Goal: Use online tool/utility: Utilize a website feature to perform a specific function

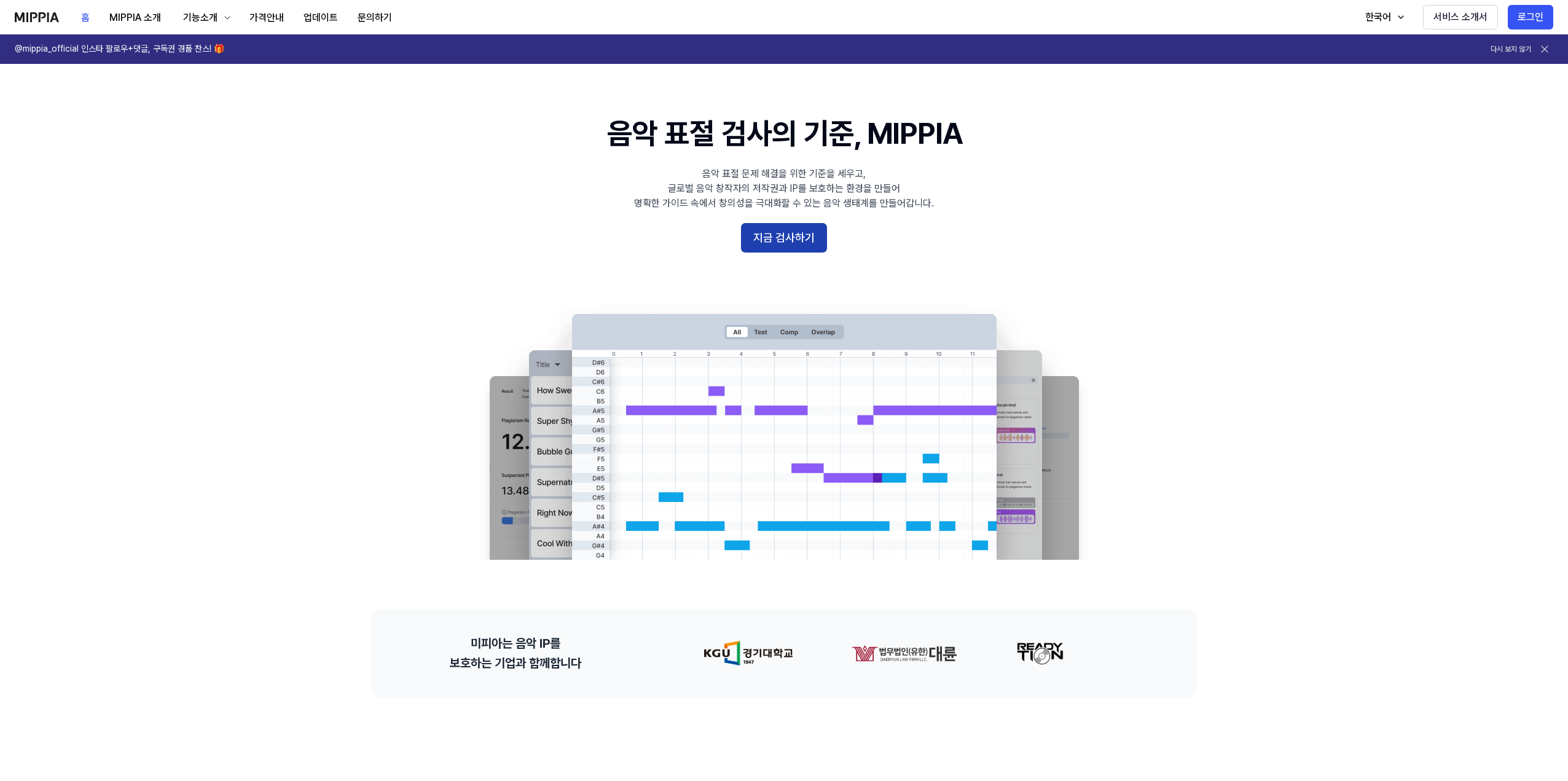
click at [769, 239] on button "지금 검사하기" at bounding box center [784, 237] width 86 height 29
click at [768, 246] on button "지금 검사하기" at bounding box center [784, 237] width 86 height 29
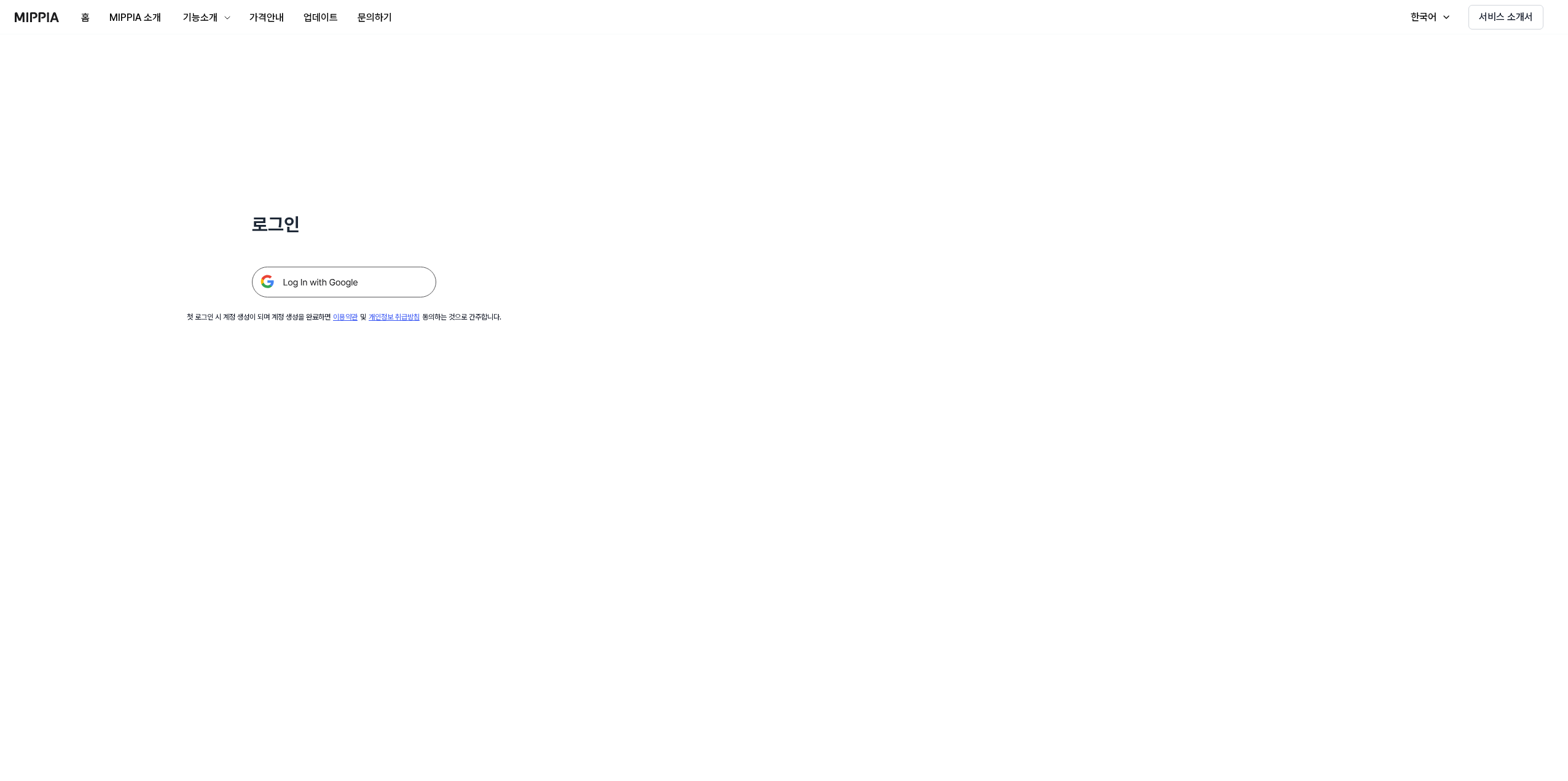
click at [345, 280] on img at bounding box center [344, 282] width 185 height 31
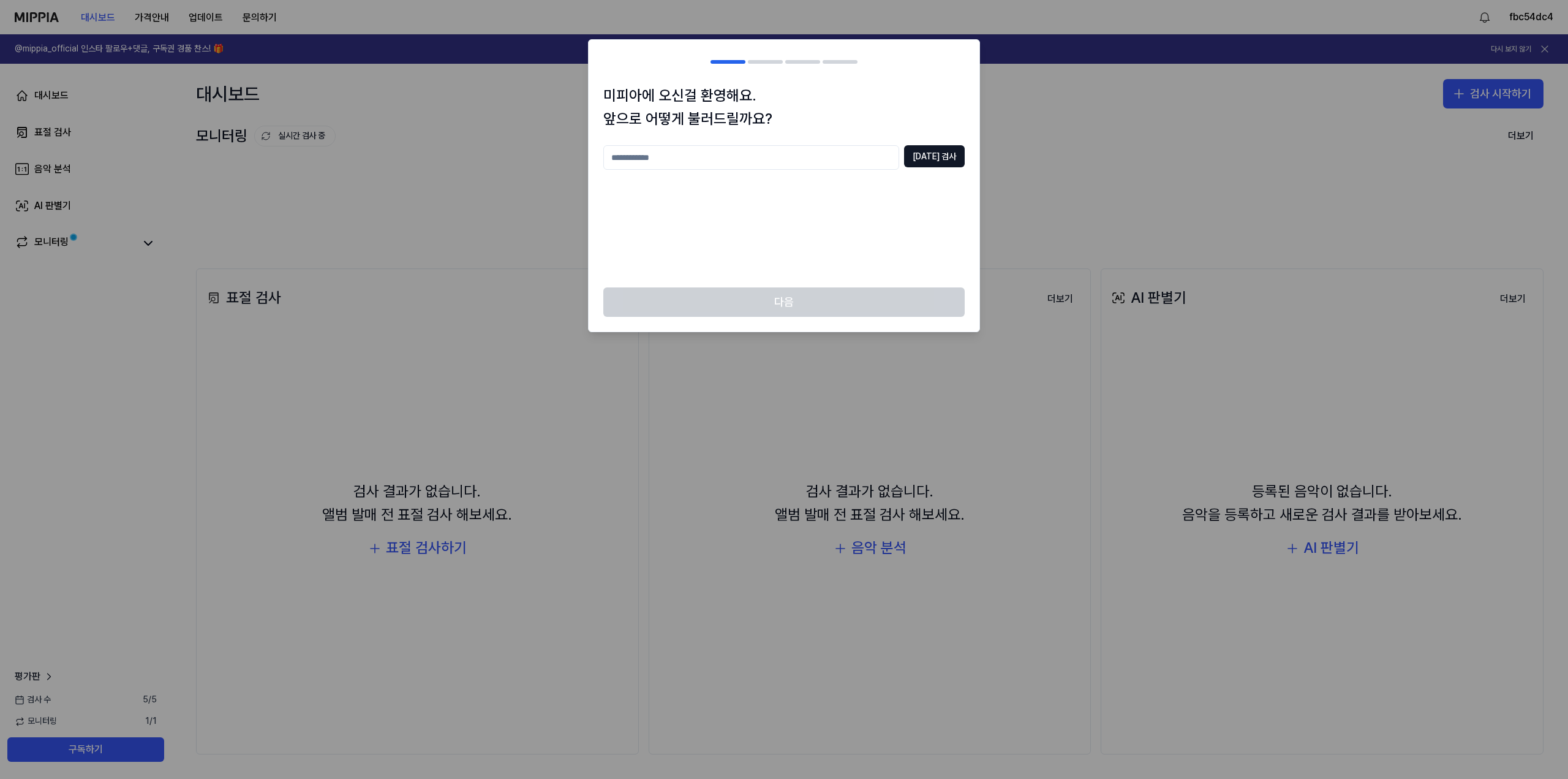
click at [813, 156] on input "text" at bounding box center [751, 158] width 296 height 25
type input "*"
drag, startPoint x: 699, startPoint y: 160, endPoint x: 874, endPoint y: 160, distance: 175.0
click at [699, 159] on input "****" at bounding box center [751, 158] width 296 height 25
type input "****"
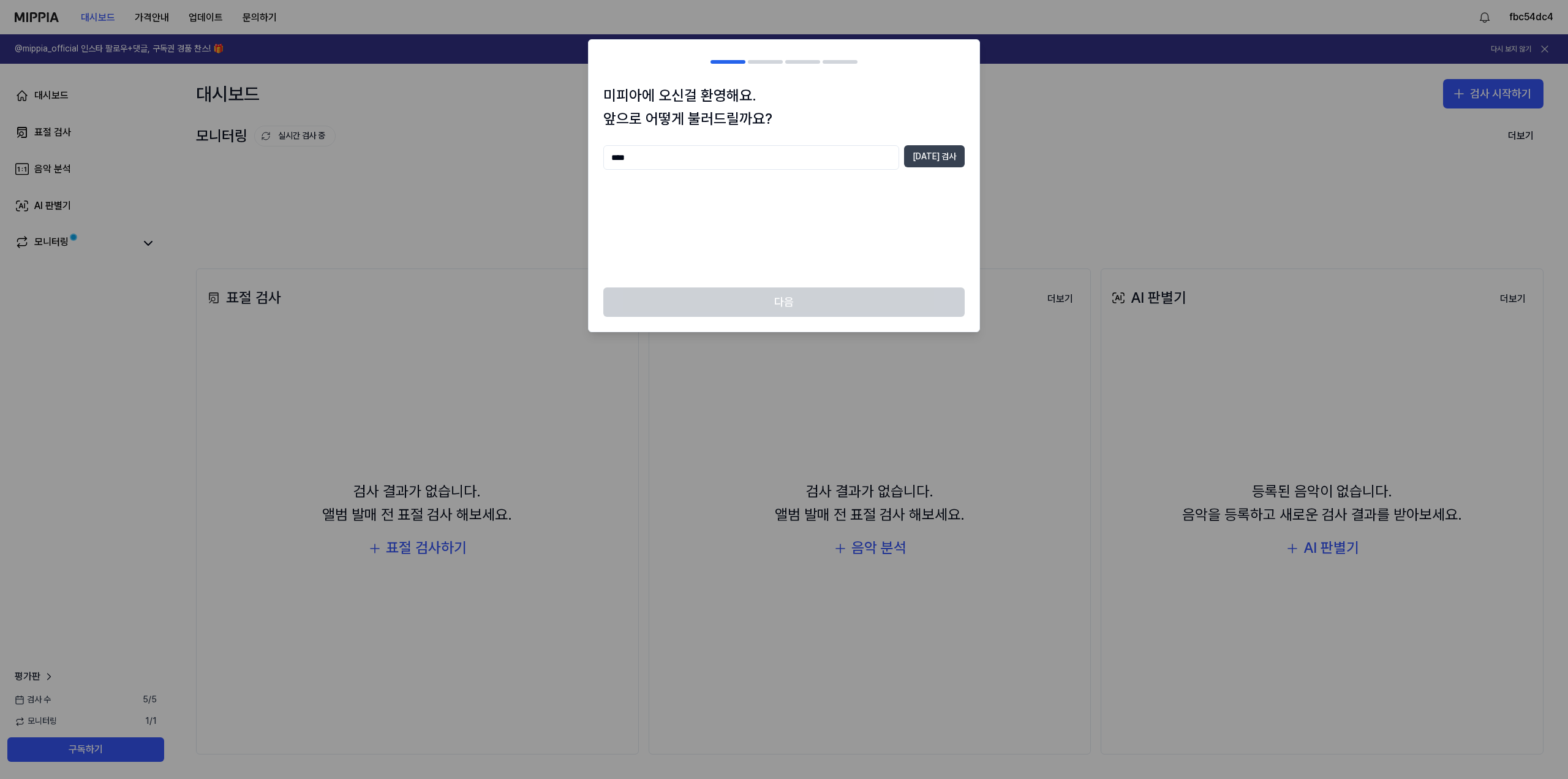
click at [926, 158] on button "중복 검사" at bounding box center [934, 156] width 61 height 22
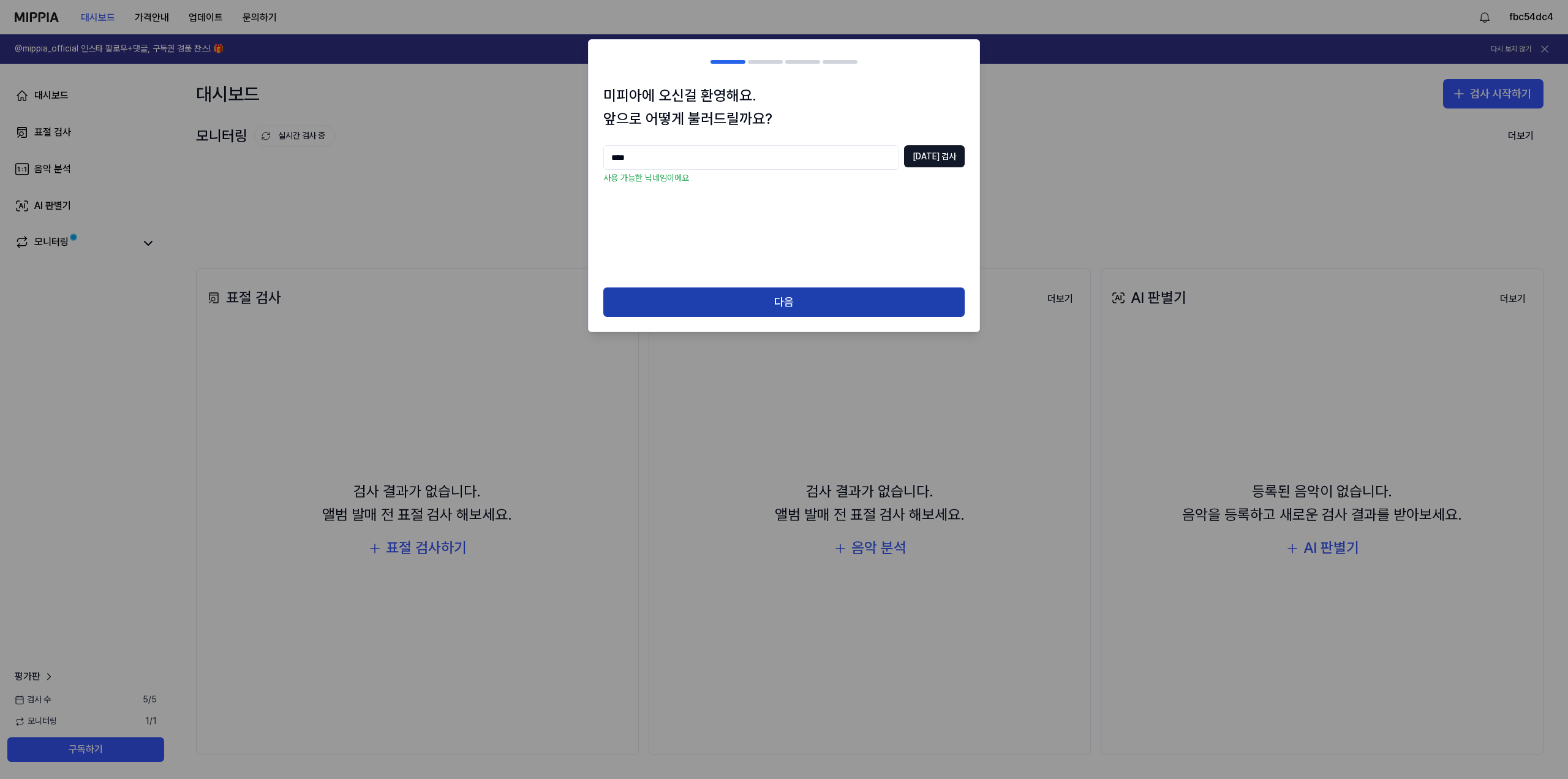
click at [779, 292] on button "다음" at bounding box center [784, 302] width 361 height 29
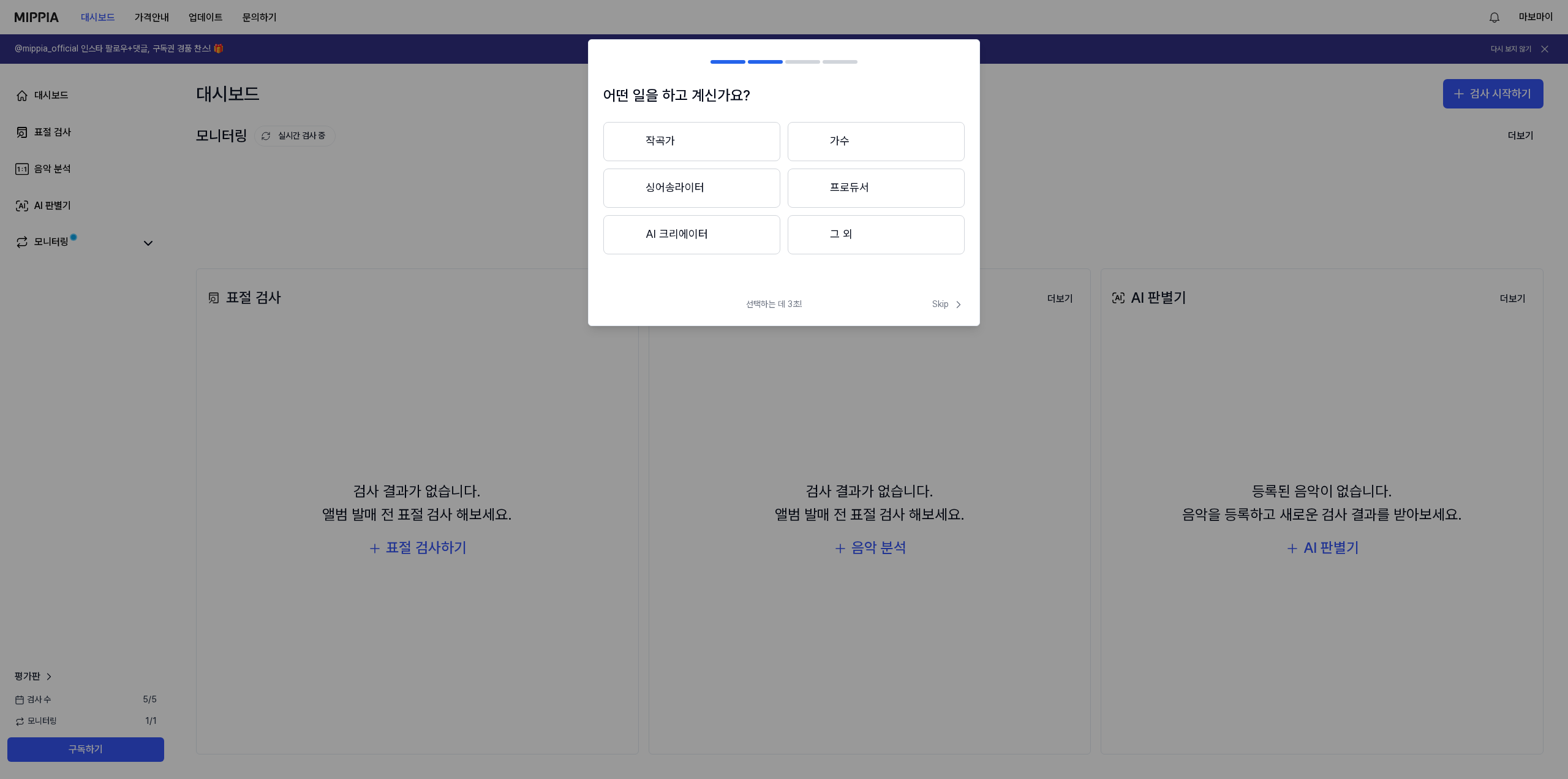
click at [817, 236] on div at bounding box center [813, 234] width 15 height 15
click at [951, 306] on span "Skip" at bounding box center [949, 305] width 33 height 12
click at [947, 293] on span "Skip" at bounding box center [947, 291] width 35 height 15
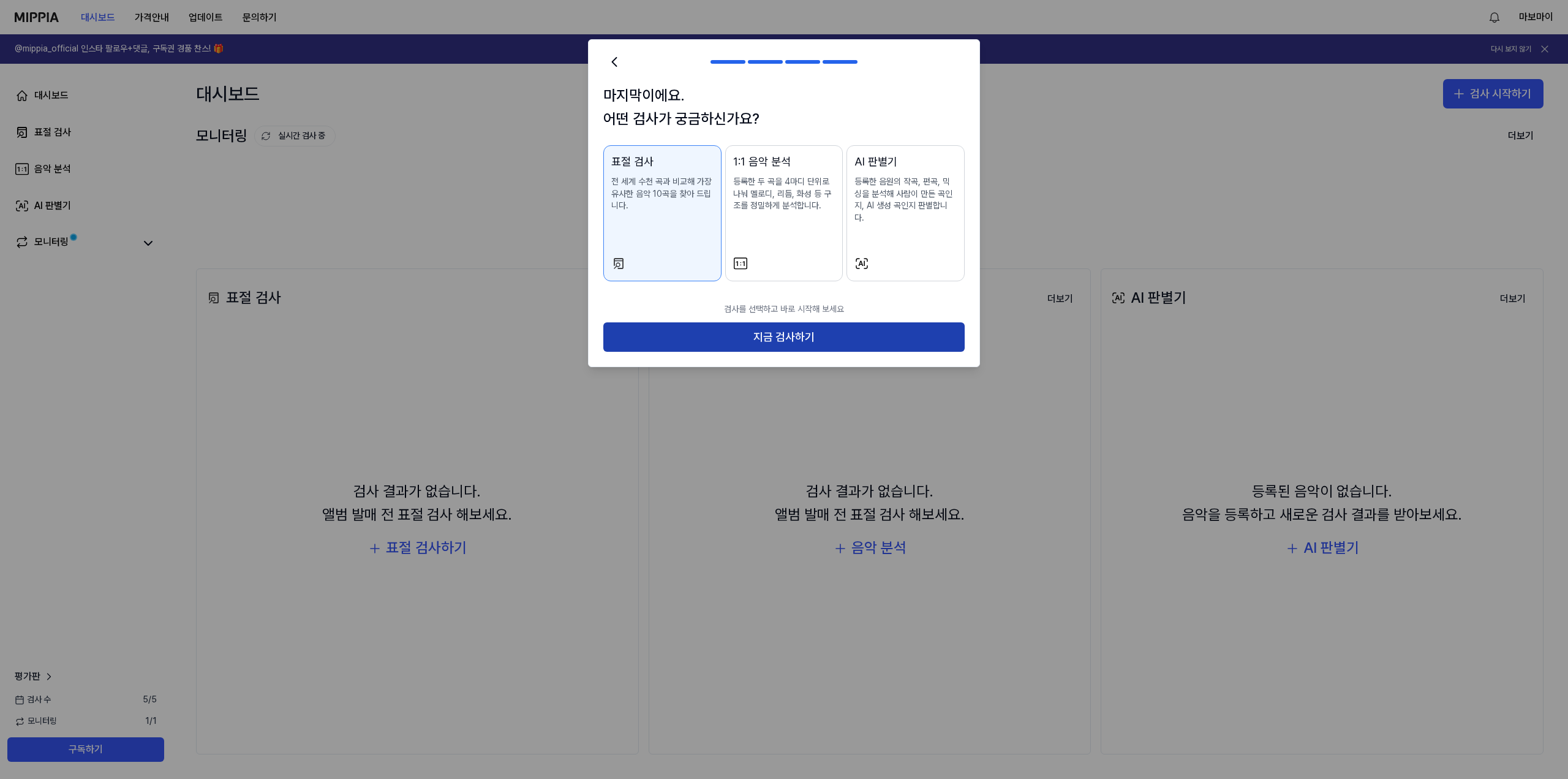
click at [875, 323] on button "지금 검사하기" at bounding box center [784, 337] width 361 height 29
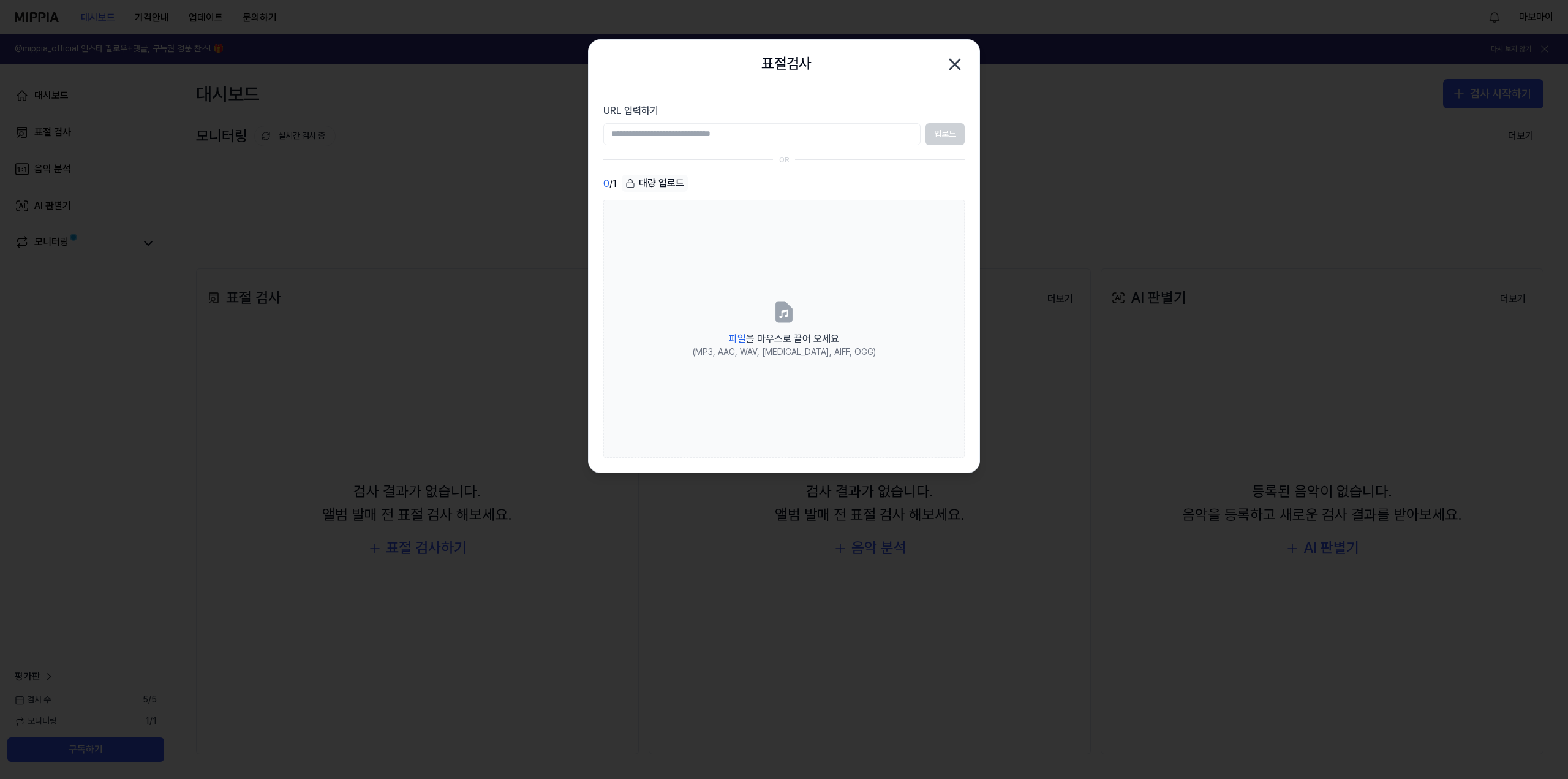
click at [753, 133] on input "URL 입력하기" at bounding box center [762, 134] width 317 height 22
paste input "**********"
type input "**********"
click at [950, 136] on button "업로드" at bounding box center [946, 134] width 40 height 22
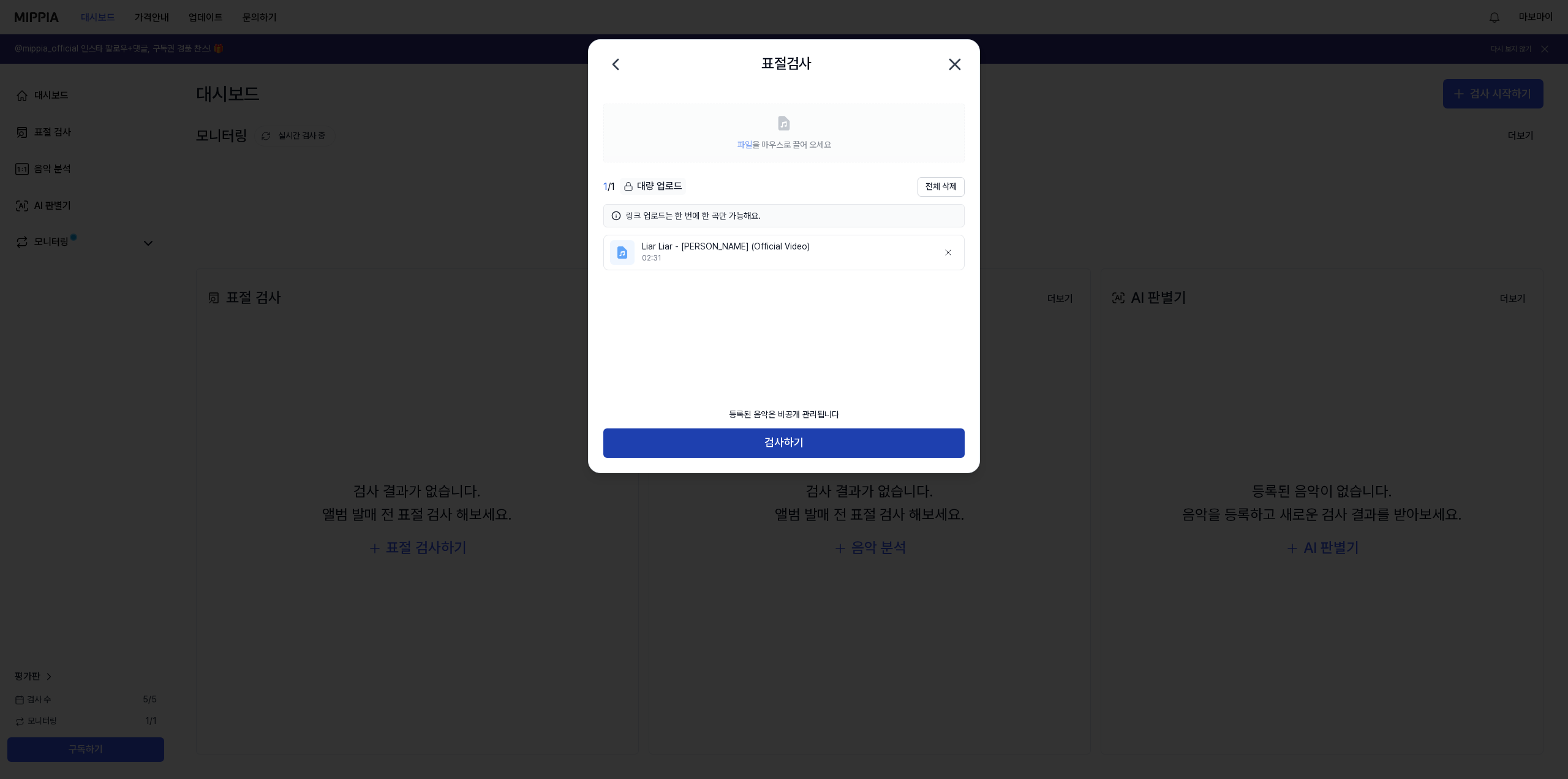
click at [763, 432] on button "검사하기" at bounding box center [784, 443] width 361 height 29
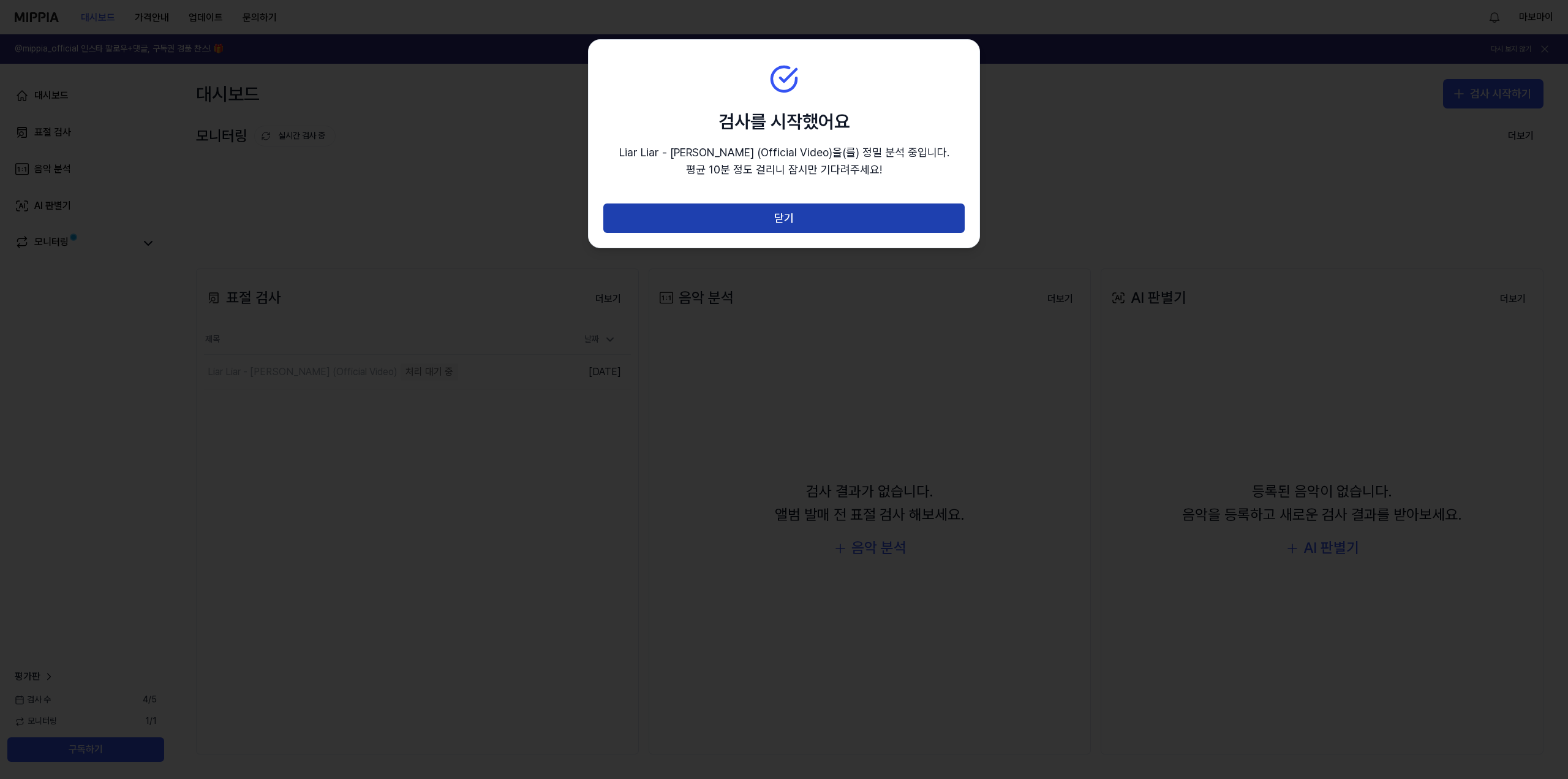
click at [789, 224] on button "닫기" at bounding box center [784, 218] width 361 height 29
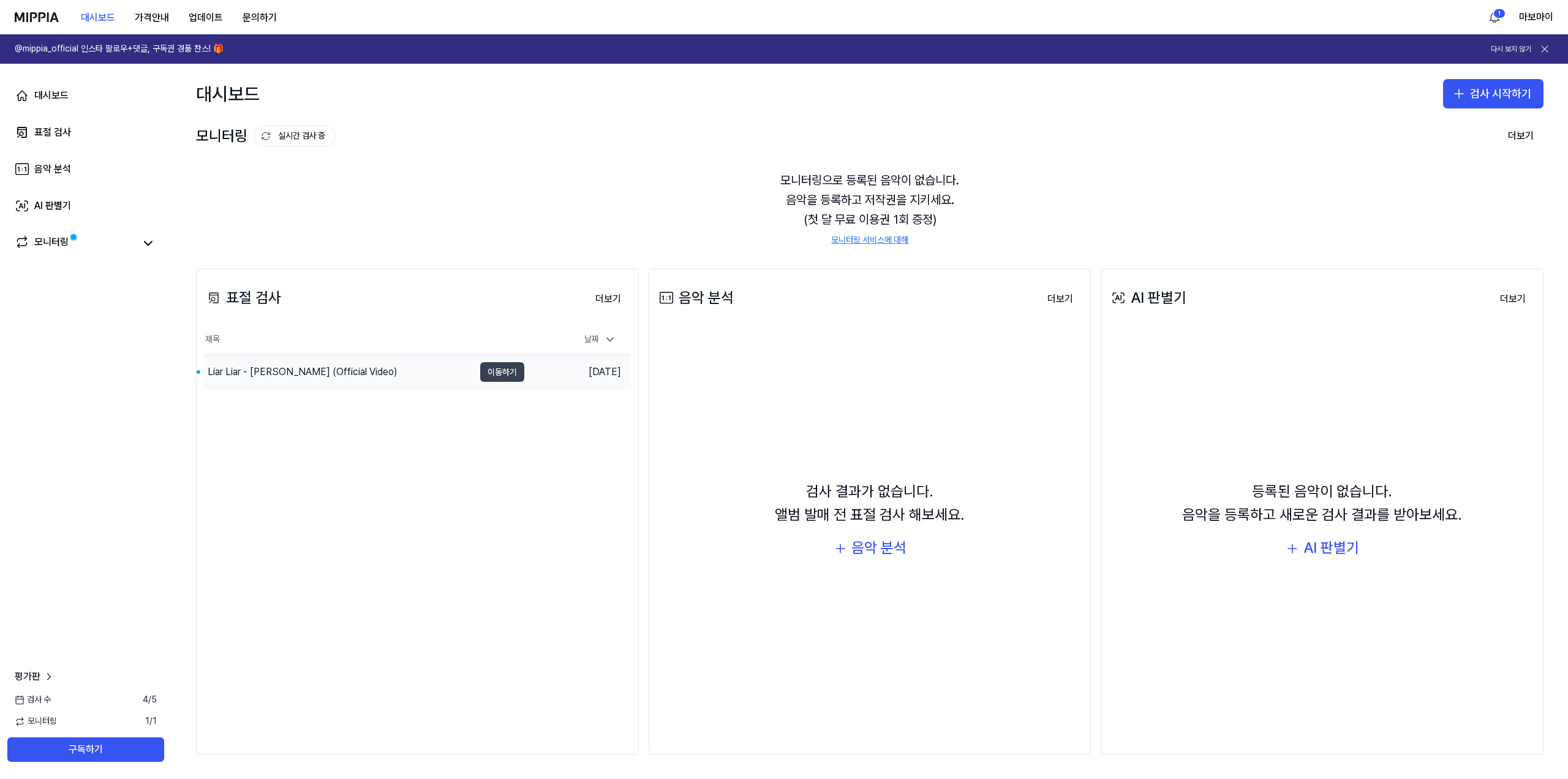
click at [498, 372] on button "이동하기" at bounding box center [502, 372] width 44 height 20
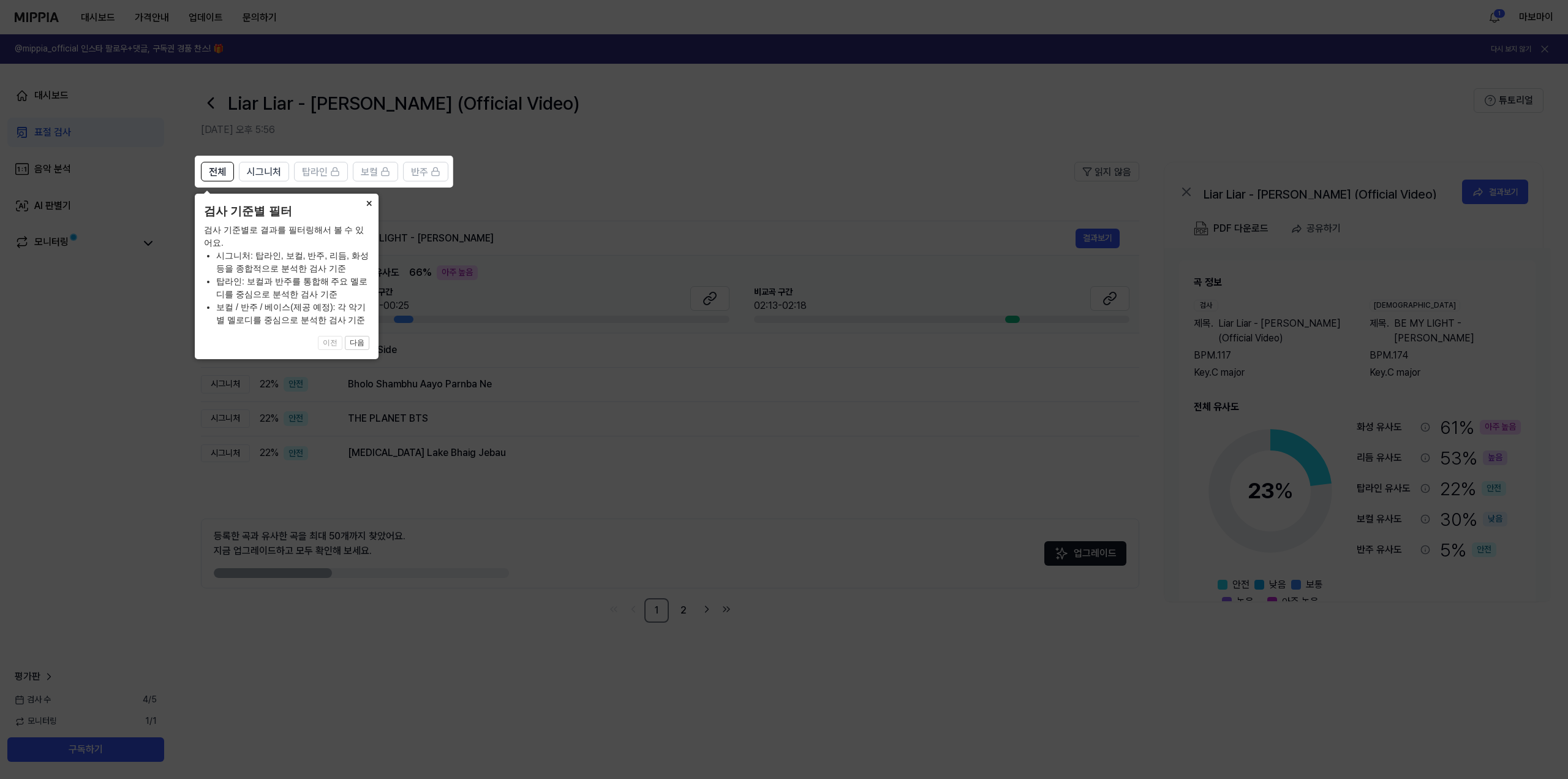
click at [364, 205] on button "×" at bounding box center [369, 202] width 20 height 17
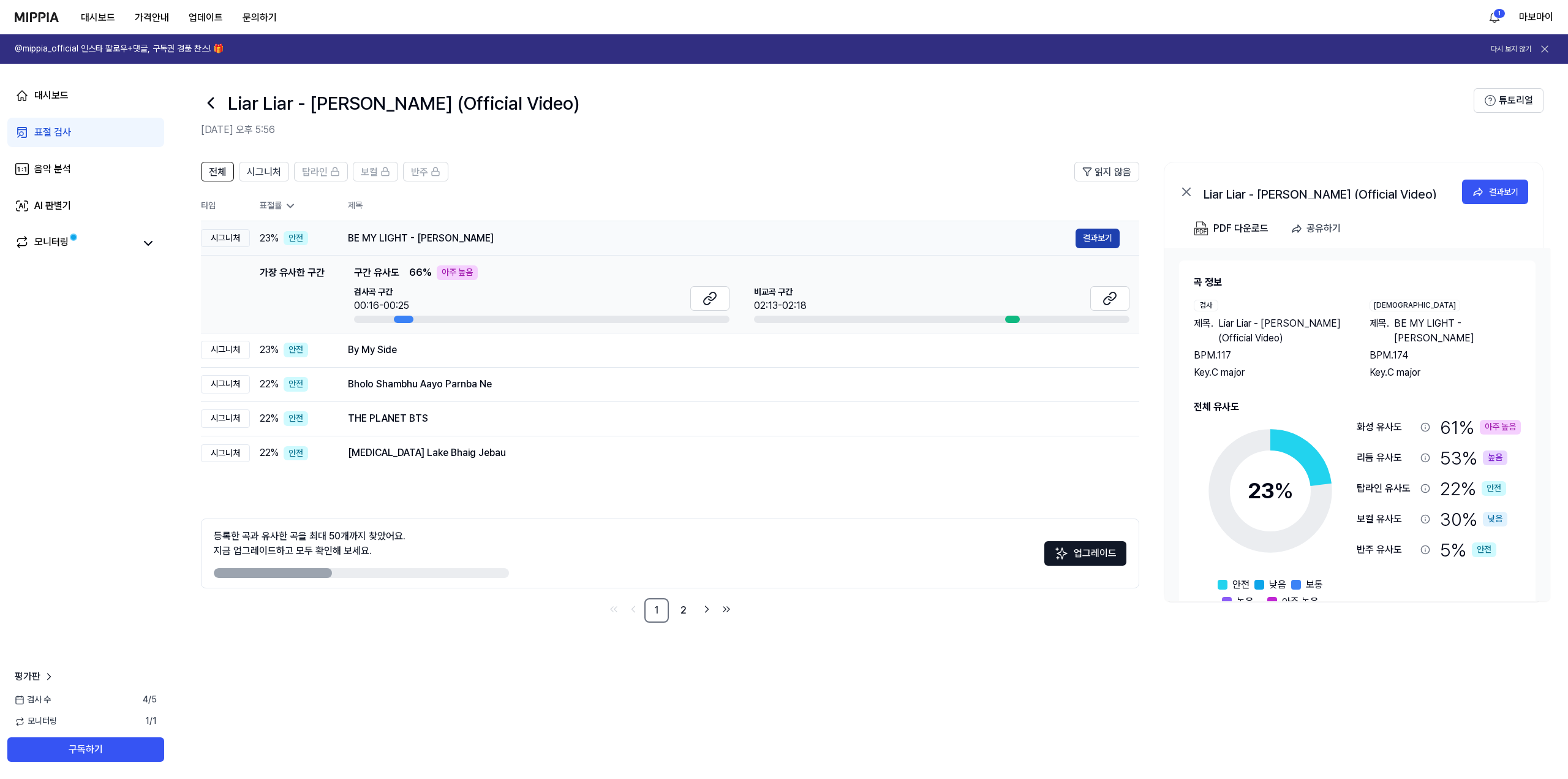
click at [1091, 241] on button "결과보기" at bounding box center [1098, 238] width 44 height 20
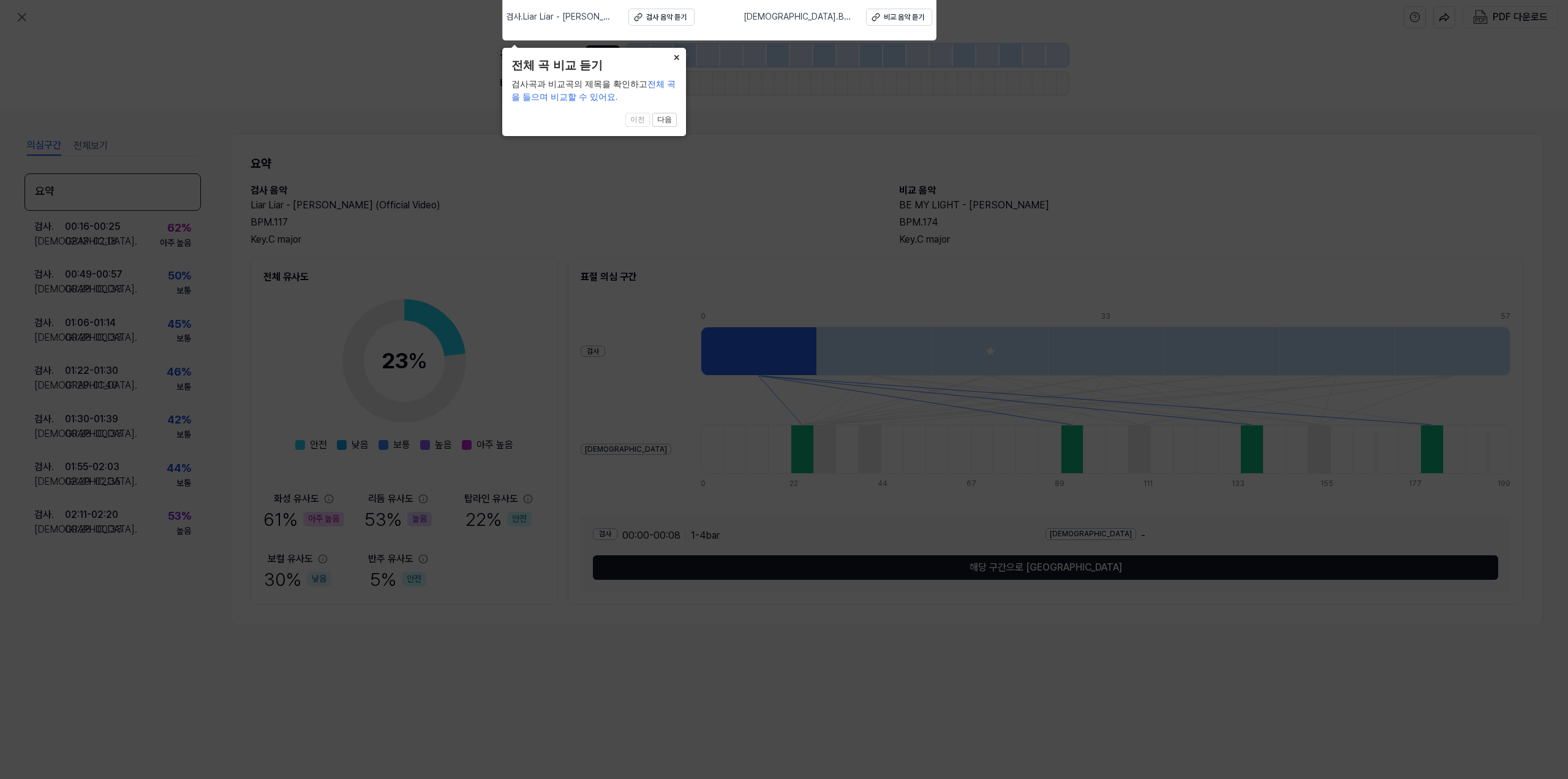
click at [674, 60] on button "×" at bounding box center [676, 56] width 20 height 17
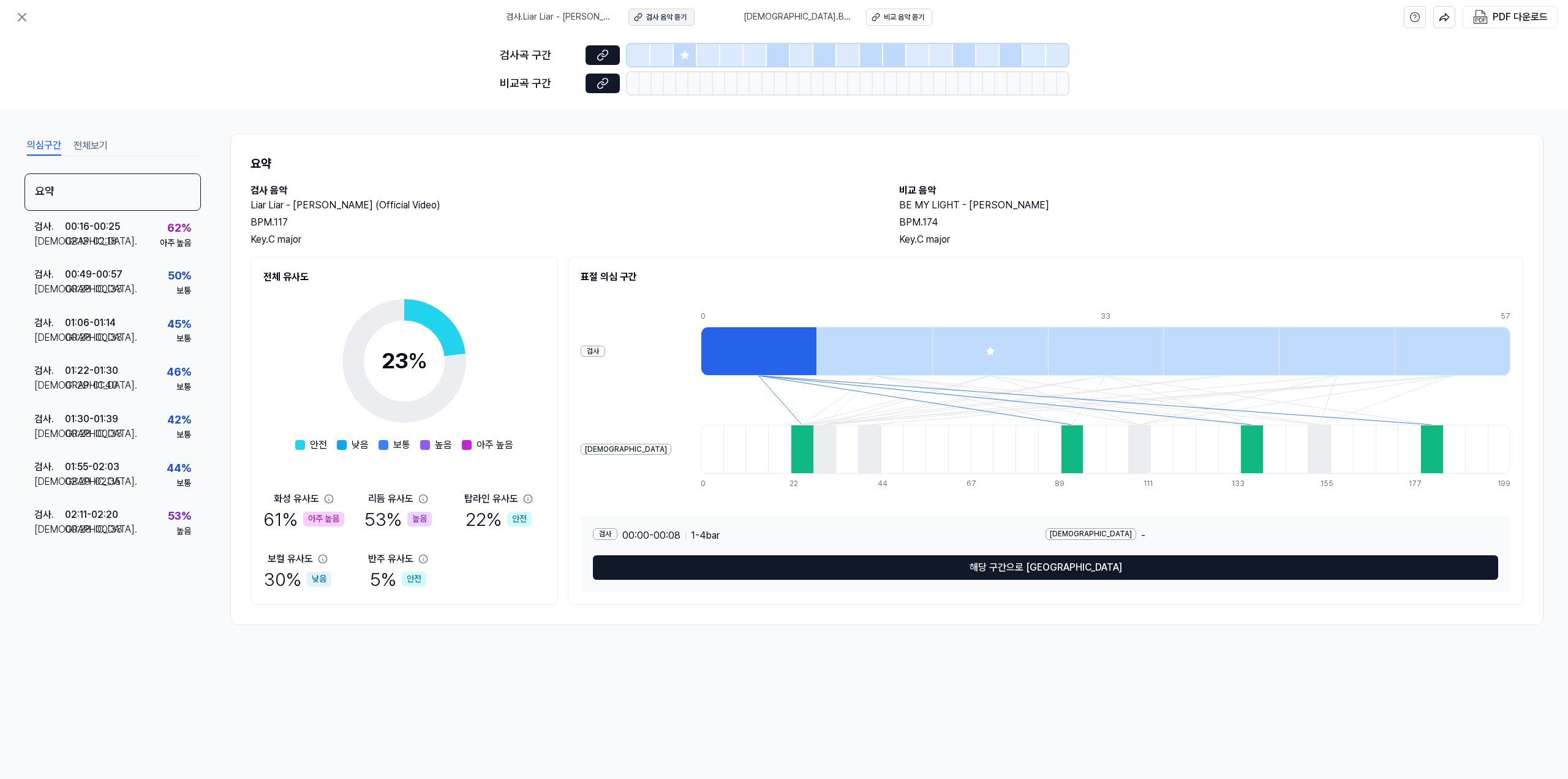
click at [667, 18] on div "검사 음악 듣기" at bounding box center [666, 17] width 40 height 10
click at [613, 48] on button at bounding box center [603, 55] width 34 height 20
click at [601, 85] on icon at bounding box center [603, 83] width 12 height 12
click at [20, 21] on icon at bounding box center [22, 17] width 15 height 15
